Goal: Task Accomplishment & Management: Manage account settings

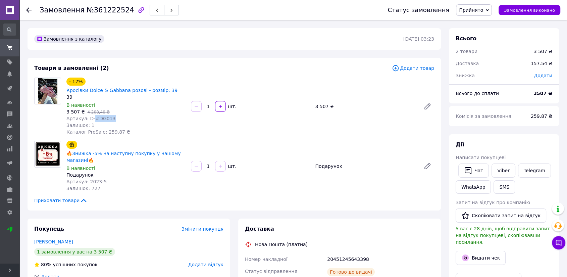
drag, startPoint x: 91, startPoint y: 109, endPoint x: 122, endPoint y: 112, distance: 31.3
click at [122, 115] on div "Артикул: D-#DG013" at bounding box center [125, 118] width 119 height 7
copy span "#DG013"
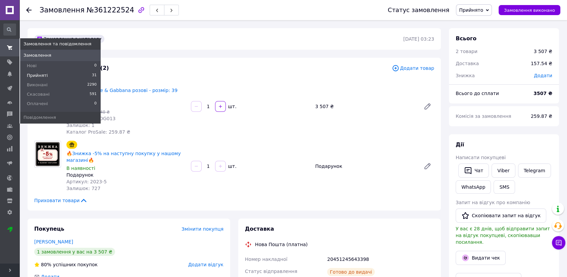
click at [33, 72] on span "Прийняті" at bounding box center [37, 75] width 21 height 6
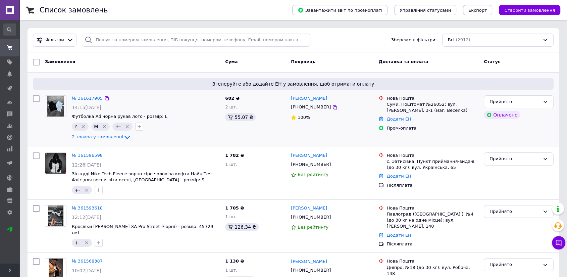
click at [62, 102] on img at bounding box center [55, 106] width 17 height 21
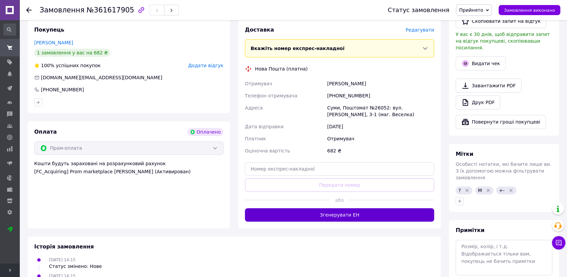
scroll to position [223, 0]
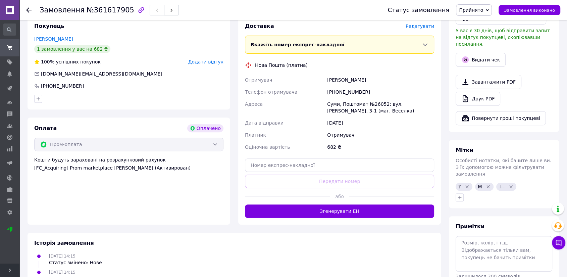
click at [467, 185] on icon "Видалити мітку" at bounding box center [467, 186] width 3 height 3
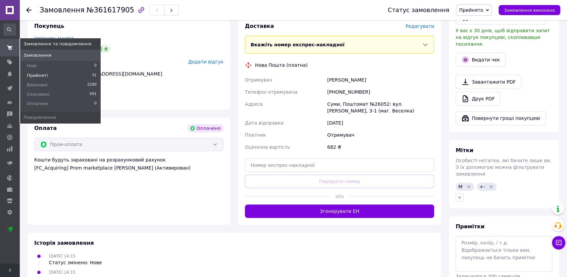
click at [35, 73] on span "Прийняті" at bounding box center [37, 75] width 21 height 6
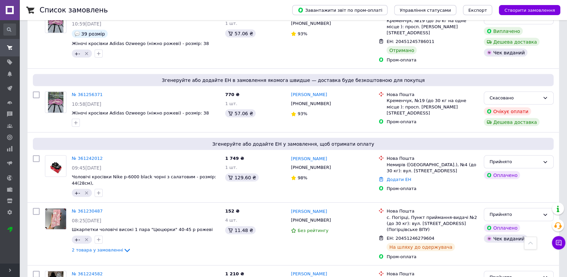
scroll to position [1528, 0]
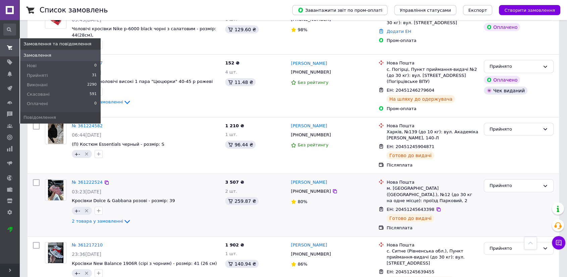
drag, startPoint x: 34, startPoint y: 72, endPoint x: 424, endPoint y: 131, distance: 394.4
click at [34, 72] on li "Прийняті 31" at bounding box center [60, 75] width 81 height 9
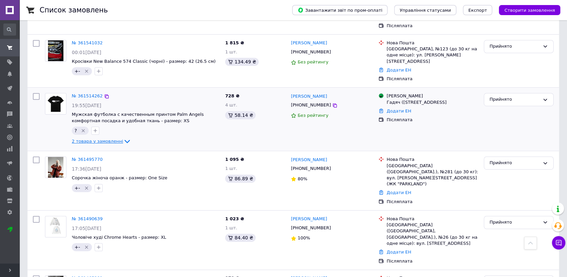
scroll to position [336, 0]
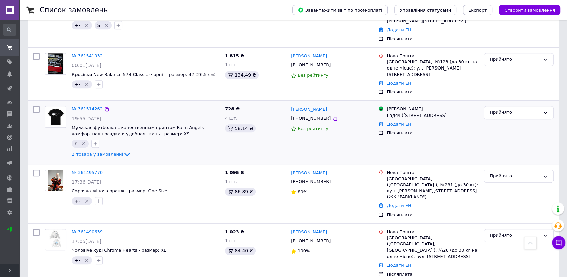
click at [49, 106] on img at bounding box center [55, 116] width 21 height 21
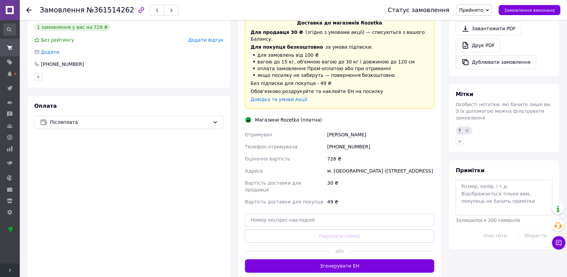
scroll to position [261, 0]
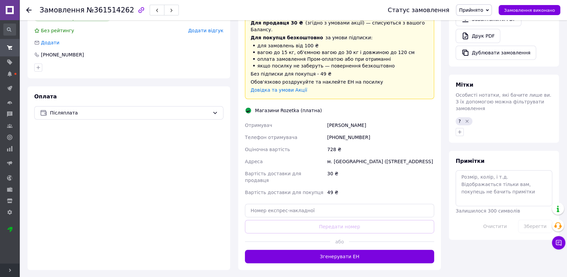
click at [340, 155] on div "м. Гадяч (Полтавська обл.), Миру пл., 13а" at bounding box center [381, 161] width 110 height 12
copy div "Гадяч"
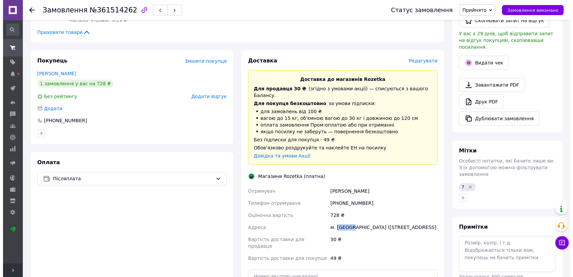
scroll to position [112, 0]
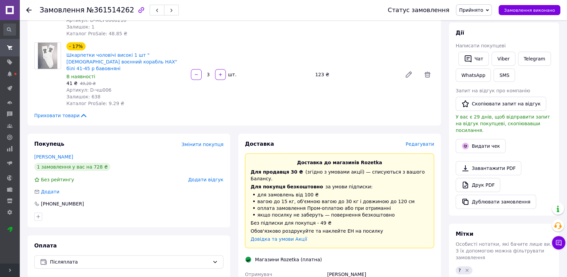
click at [417, 141] on span "Редагувати" at bounding box center [420, 143] width 29 height 5
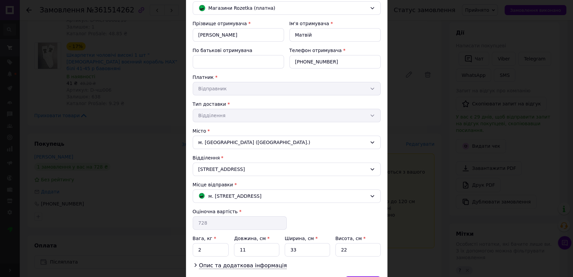
scroll to position [0, 0]
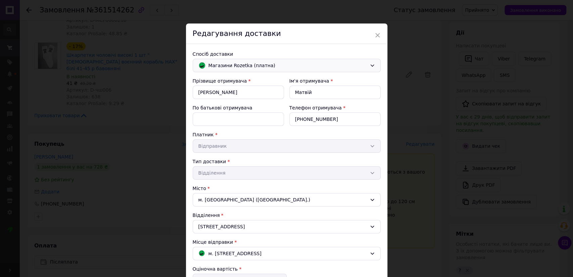
click at [242, 62] on span "Магазини Rozetka (платна)" at bounding box center [287, 65] width 158 height 7
click at [234, 80] on span "Нова Пошта (платна)" at bounding box center [291, 80] width 166 height 7
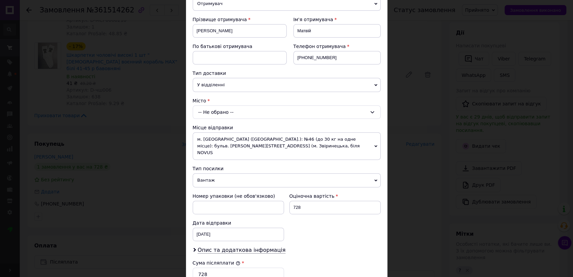
scroll to position [149, 0]
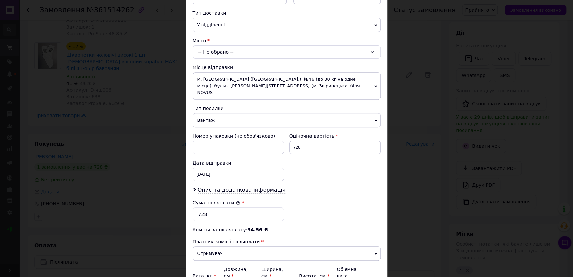
click at [234, 48] on div "-- Не обрано --" at bounding box center [287, 51] width 188 height 13
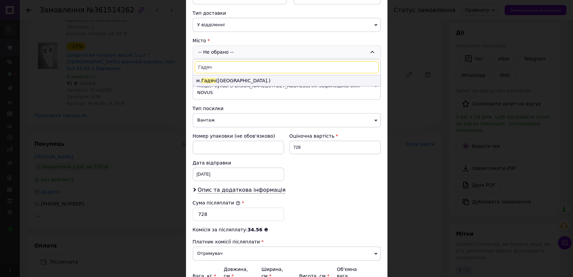
type input "Гадяч"
click at [233, 79] on li "м. Гадяч (Полтавська обл.)" at bounding box center [286, 80] width 187 height 11
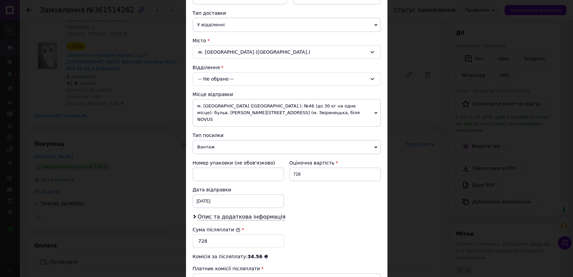
click at [223, 79] on div "-- Не обрано --" at bounding box center [287, 78] width 188 height 13
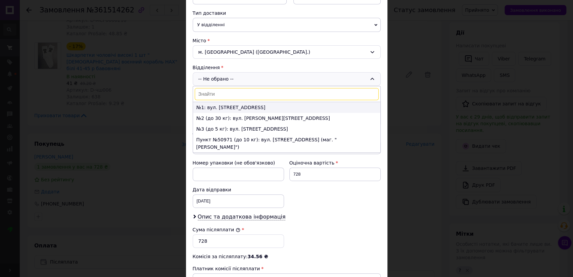
click at [218, 104] on li "№1: вул. Миргородська, 3" at bounding box center [286, 107] width 187 height 11
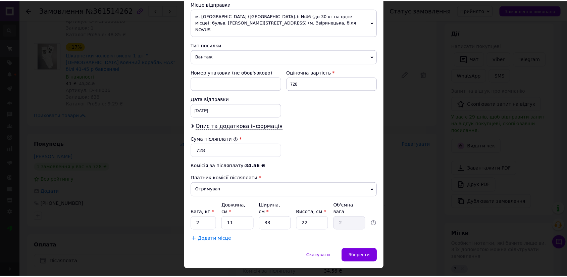
scroll to position [241, 0]
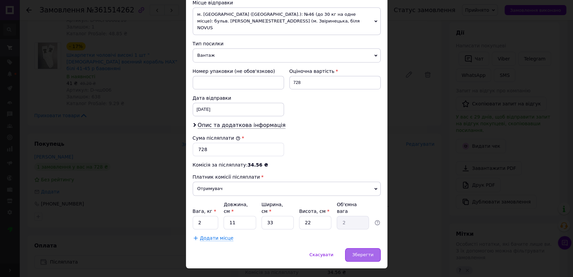
click at [363, 248] on div "Зберегти" at bounding box center [362, 254] width 35 height 13
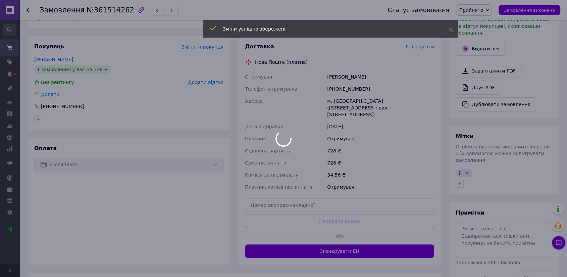
scroll to position [223, 0]
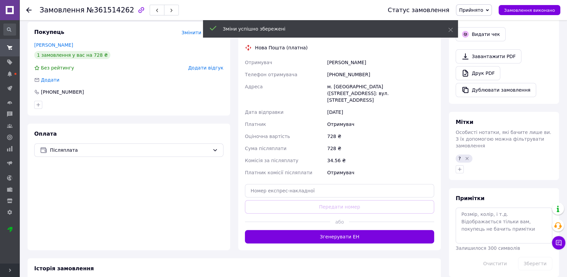
click at [457, 154] on div "?" at bounding box center [464, 158] width 17 height 8
click at [458, 166] on icon "button" at bounding box center [459, 168] width 5 height 5
click at [462, 208] on input "+-" at bounding box center [461, 210] width 4 height 4
checkbox input "true"
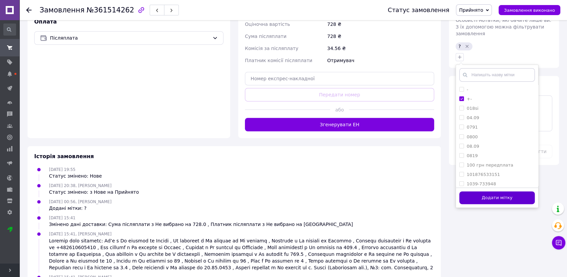
click at [480, 191] on button "Додати мітку" at bounding box center [496, 197] width 75 height 13
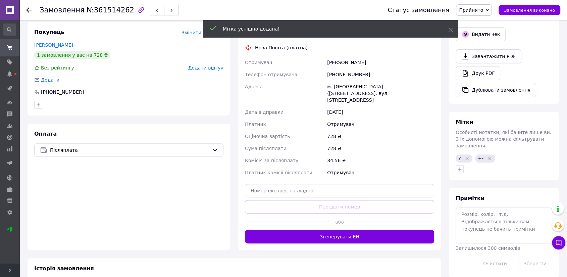
click at [459, 156] on span "?" at bounding box center [459, 158] width 2 height 5
click at [459, 164] on div at bounding box center [503, 169] width 99 height 11
click at [459, 167] on icon "button" at bounding box center [460, 169] width 4 height 4
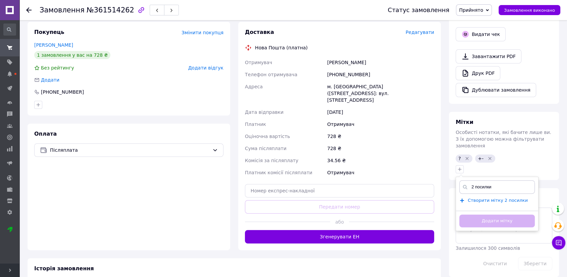
type input "2 посилки"
click at [492, 198] on span "Створити мітку 2 посилки" at bounding box center [498, 200] width 60 height 5
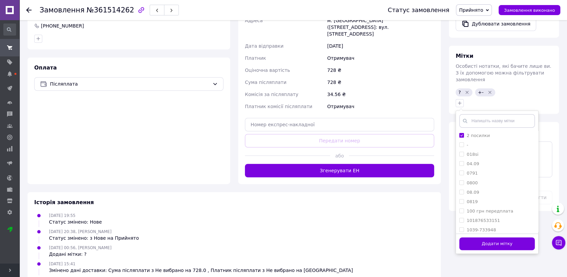
scroll to position [298, 0]
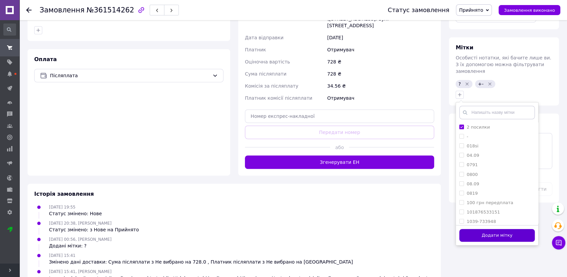
click at [508, 229] on button "Додати мітку" at bounding box center [496, 235] width 75 height 13
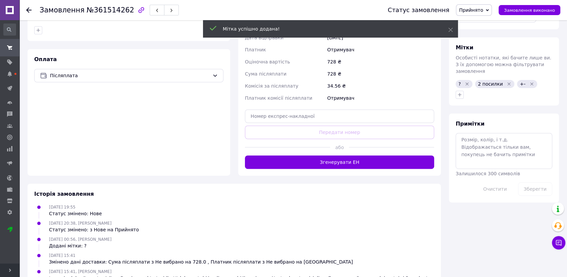
click at [459, 81] on span "?" at bounding box center [459, 83] width 2 height 5
click at [455, 89] on div at bounding box center [503, 94] width 99 height 11
click at [456, 91] on button "button" at bounding box center [460, 95] width 8 height 8
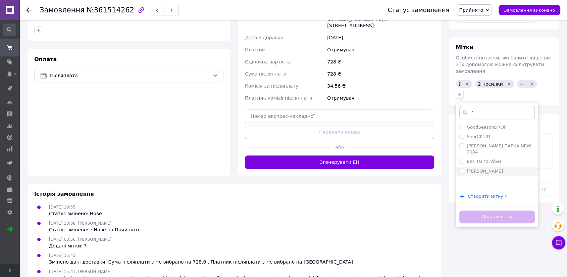
type input "r"
click at [482, 168] on label "[PERSON_NAME]" at bounding box center [485, 170] width 36 height 5
checkbox input "true"
click at [494, 210] on button "Додати мітку" at bounding box center [496, 216] width 75 height 13
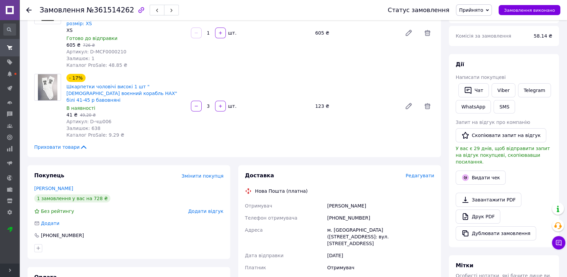
scroll to position [112, 0]
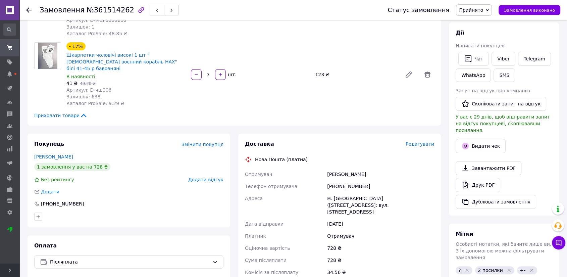
drag, startPoint x: 327, startPoint y: 160, endPoint x: 365, endPoint y: 156, distance: 38.1
click at [365, 168] on div "Ляшенко Матвій" at bounding box center [381, 174] width 110 height 12
copy div "Ляшенко Матвій"
drag, startPoint x: 335, startPoint y: 172, endPoint x: 393, endPoint y: 170, distance: 58.4
click at [381, 180] on div "[PHONE_NUMBER]" at bounding box center [381, 186] width 110 height 12
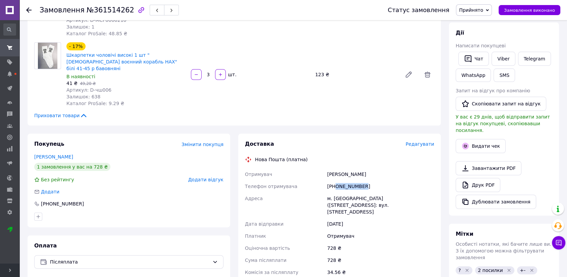
copy div "0972513939"
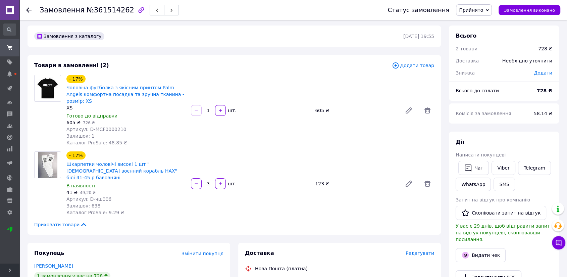
scroll to position [0, 0]
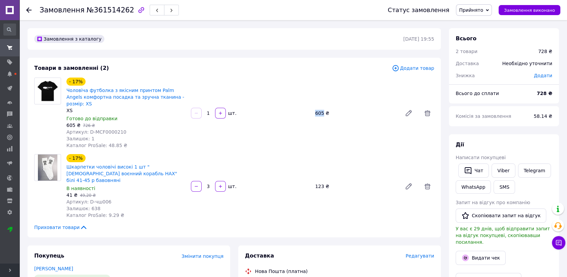
drag, startPoint x: 314, startPoint y: 110, endPoint x: 323, endPoint y: 111, distance: 9.1
click at [323, 111] on div "605 ₴" at bounding box center [355, 112] width 87 height 9
copy div "605"
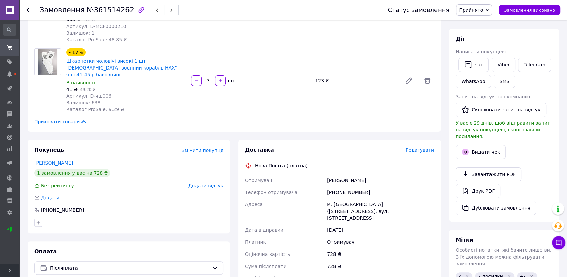
scroll to position [149, 0]
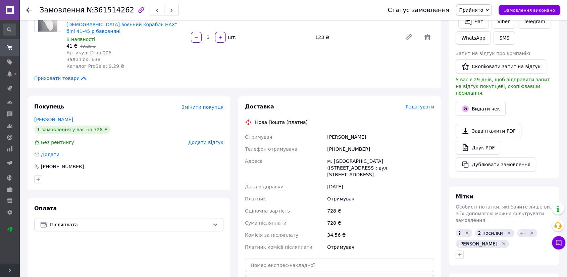
click at [340, 155] on div "м. Гадяч (Полтавська обл.), №1: вул. Миргородська, 3" at bounding box center [381, 168] width 110 height 26
click at [339, 155] on div "м. Гадяч (Полтавська обл.), №1: вул. Миргородська, 3" at bounding box center [381, 168] width 110 height 26
click at [341, 155] on div "м. Гадяч (Полтавська обл.), №1: вул. Миргородська, 3" at bounding box center [381, 168] width 110 height 26
copy div "Гадяч"
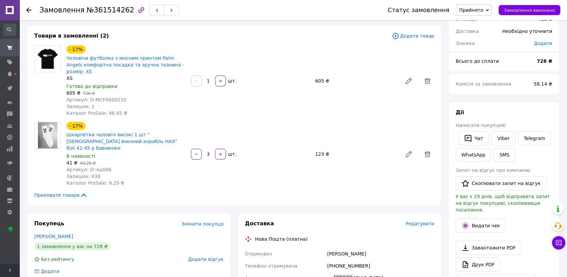
scroll to position [74, 0]
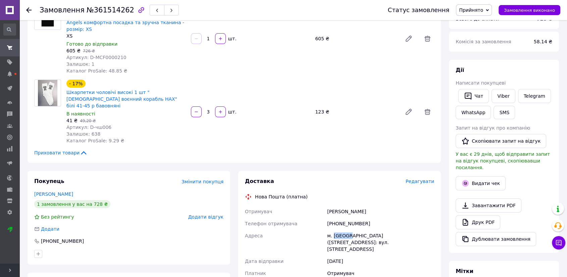
drag, startPoint x: 327, startPoint y: 196, endPoint x: 396, endPoint y: 198, distance: 68.8
click at [396, 205] on div "Ляшенко Матвій" at bounding box center [381, 211] width 110 height 12
copy div "Ляшенко Матвій"
click at [336, 217] on div "[PHONE_NUMBER]" at bounding box center [381, 223] width 110 height 12
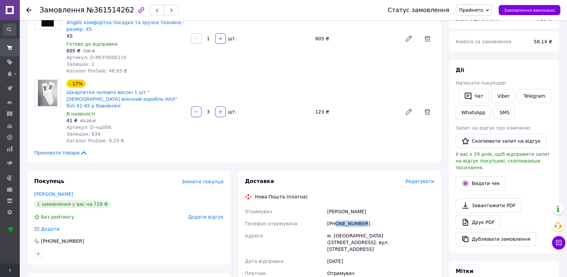
drag, startPoint x: 336, startPoint y: 209, endPoint x: 382, endPoint y: 210, distance: 46.7
click at [382, 217] on div "[PHONE_NUMBER]" at bounding box center [381, 223] width 110 height 12
copy div "0972513939"
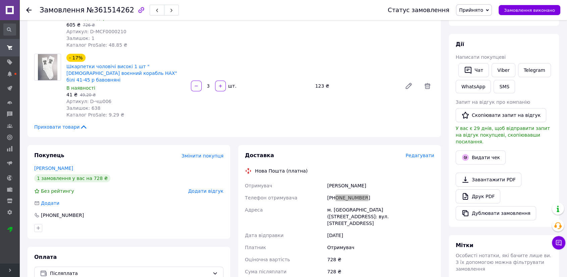
scroll to position [149, 0]
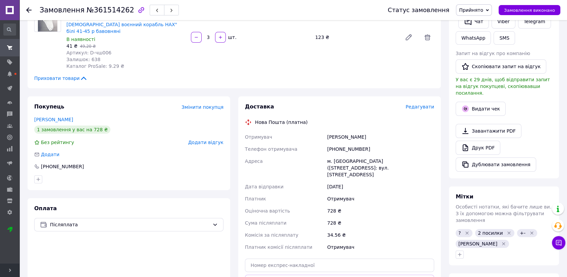
click at [334, 155] on div "м. Гадяч (Полтавська обл.), №1: вул. Миргородська, 3" at bounding box center [381, 168] width 110 height 26
copy div "Гадяч"
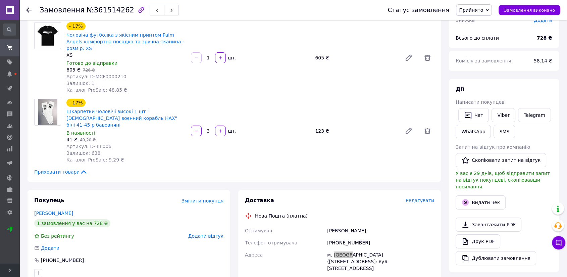
scroll to position [37, 0]
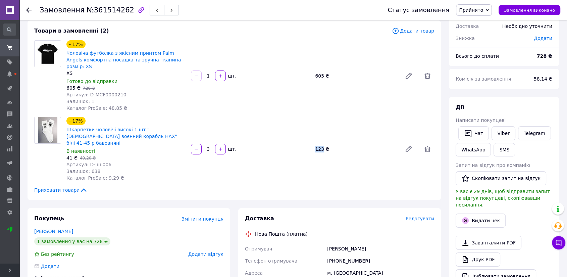
drag, startPoint x: 312, startPoint y: 138, endPoint x: 322, endPoint y: 141, distance: 11.0
click at [322, 141] on div "- 17% Шкарпетки чоловічі високі 1 шт "рускій воєнний корабль НАХ" білі 41-45 р …" at bounding box center [250, 148] width 373 height 67
copy div "шт. 123"
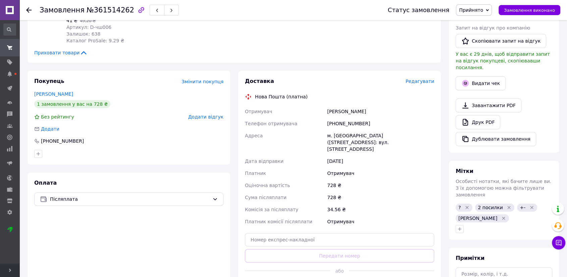
scroll to position [186, 0]
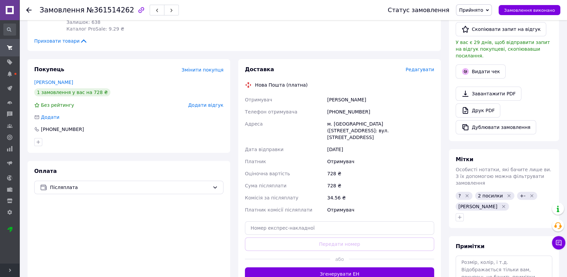
click at [465, 193] on icon "Видалити мітку" at bounding box center [466, 195] width 5 height 5
click at [12, 76] on span at bounding box center [9, 74] width 19 height 6
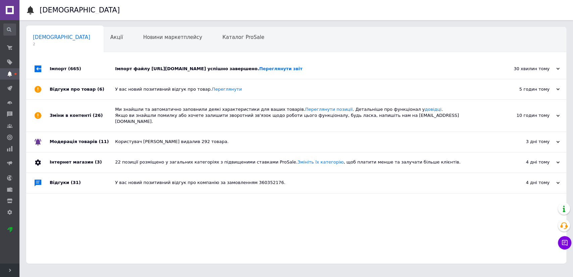
click at [74, 77] on div "Імпорт (665)" at bounding box center [82, 69] width 65 height 20
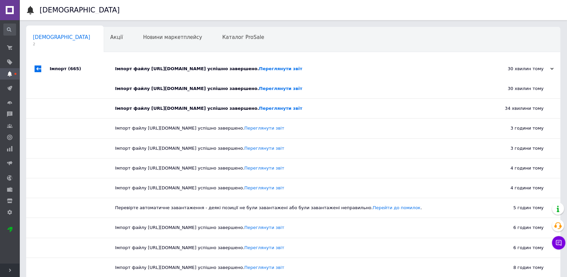
click at [77, 72] on div "Імпорт (665)" at bounding box center [82, 69] width 65 height 20
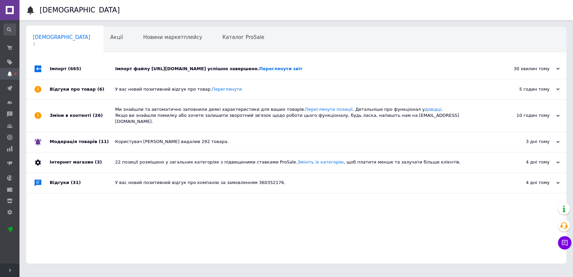
click at [85, 92] on div "Відгуки про товар (6)" at bounding box center [82, 89] width 65 height 20
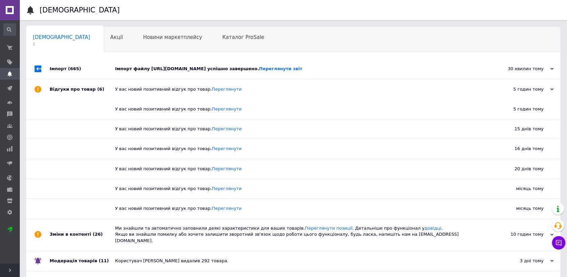
click at [85, 91] on div "Відгуки про товар (6)" at bounding box center [82, 89] width 65 height 20
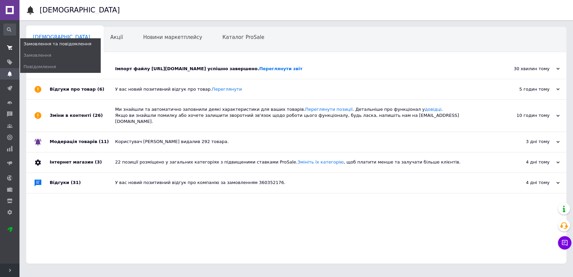
click at [9, 43] on span at bounding box center [9, 48] width 19 height 12
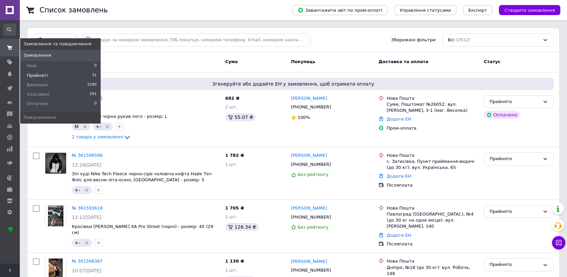
click at [38, 79] on li "Прийняті 31" at bounding box center [60, 75] width 81 height 9
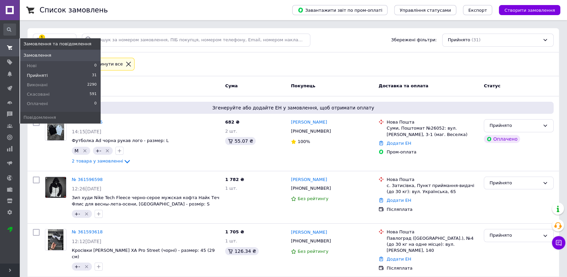
click at [40, 73] on span "Прийняті" at bounding box center [37, 75] width 21 height 6
click at [31, 64] on span "Нові" at bounding box center [32, 66] width 10 height 6
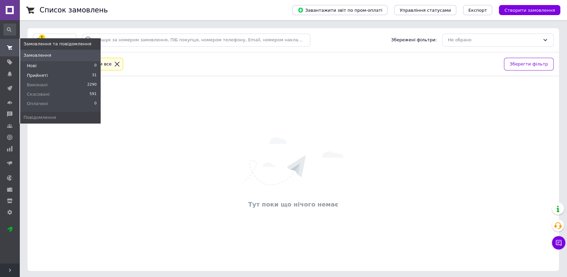
click at [34, 75] on span "Прийняті" at bounding box center [37, 75] width 21 height 6
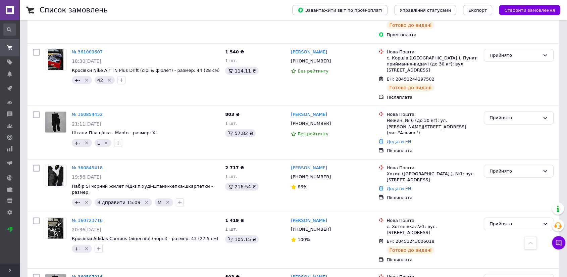
scroll to position [1606, 0]
